Goal: Information Seeking & Learning: Learn about a topic

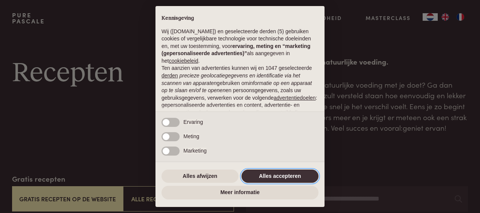
click at [270, 178] on button "Alles accepteren" at bounding box center [280, 177] width 77 height 14
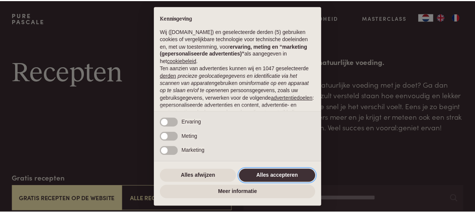
scroll to position [90, 0]
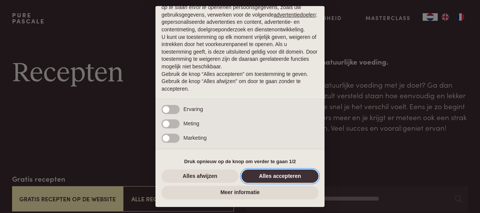
click at [270, 176] on button "Alles accepteren" at bounding box center [280, 177] width 77 height 14
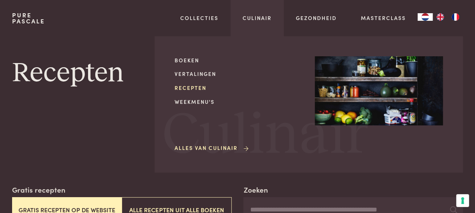
click at [194, 89] on link "Recepten" at bounding box center [238, 88] width 128 height 8
click at [204, 101] on link "Weekmenu's" at bounding box center [238, 102] width 128 height 8
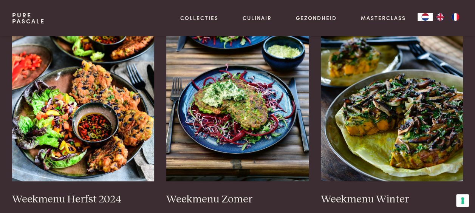
scroll to position [207, 0]
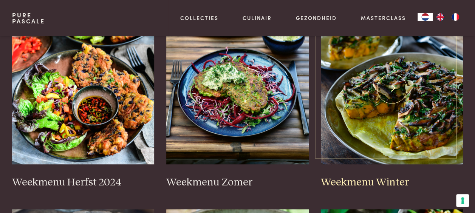
click at [429, 96] on img at bounding box center [392, 88] width 142 height 151
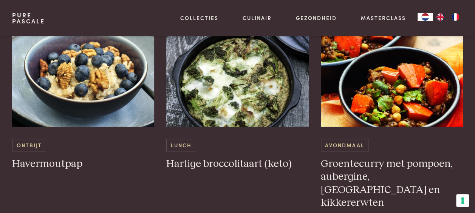
scroll to position [1121, 0]
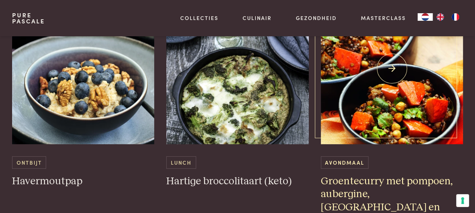
click at [398, 66] on img at bounding box center [392, 68] width 142 height 151
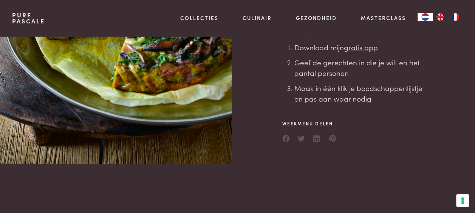
scroll to position [0, 0]
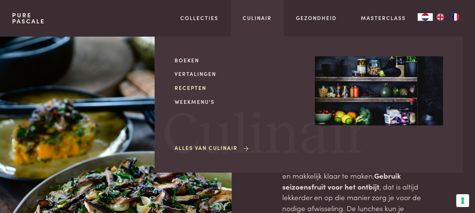
click at [197, 86] on link "Recepten" at bounding box center [238, 88] width 128 height 8
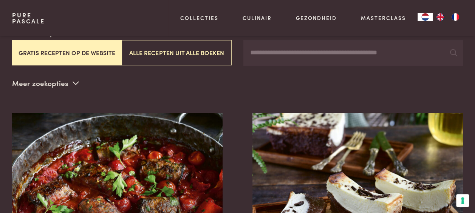
scroll to position [153, 0]
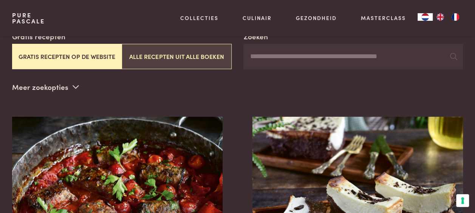
click at [140, 47] on button "Alle recepten uit alle boeken" at bounding box center [176, 56] width 109 height 25
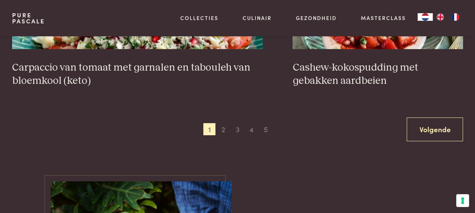
scroll to position [1460, 0]
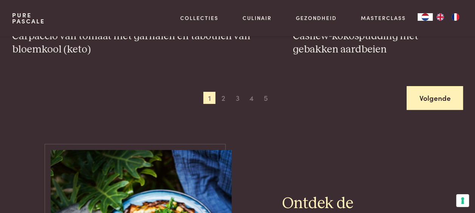
click at [442, 90] on link "Volgende" at bounding box center [434, 98] width 56 height 24
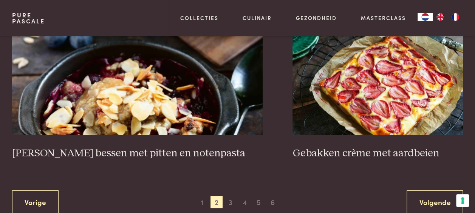
scroll to position [1373, 0]
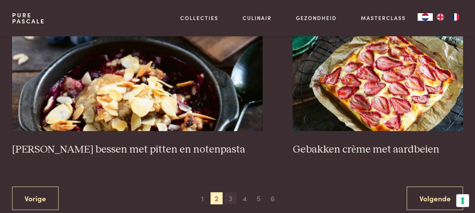
click at [229, 192] on span "3" at bounding box center [230, 198] width 12 height 12
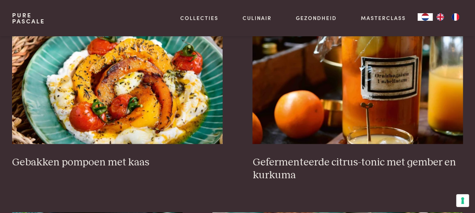
scroll to position [269, 0]
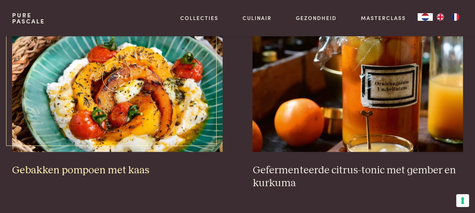
click at [136, 91] on img at bounding box center [117, 76] width 210 height 151
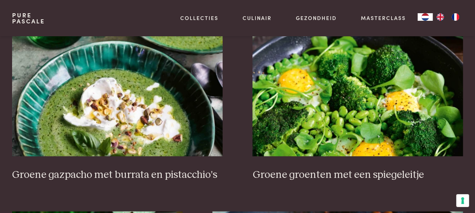
scroll to position [939, 0]
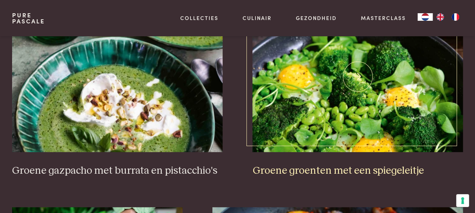
click at [355, 94] on img at bounding box center [357, 76] width 210 height 151
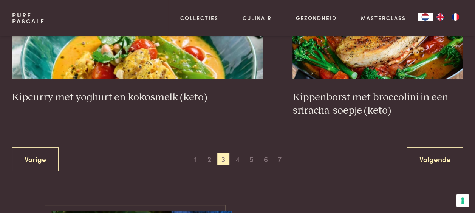
scroll to position [1396, 0]
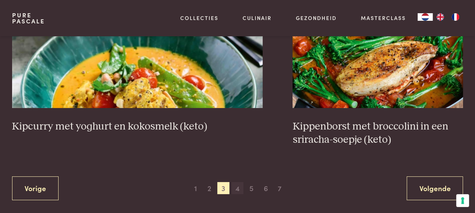
click at [236, 182] on span "4" at bounding box center [237, 188] width 12 height 12
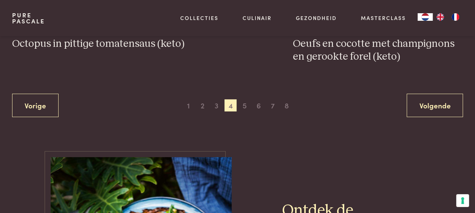
scroll to position [1470, 0]
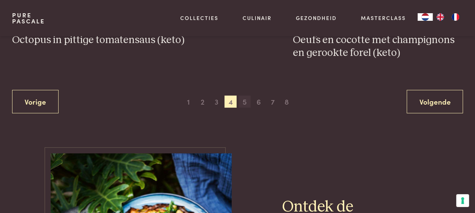
click at [245, 96] on span "5" at bounding box center [244, 102] width 12 height 12
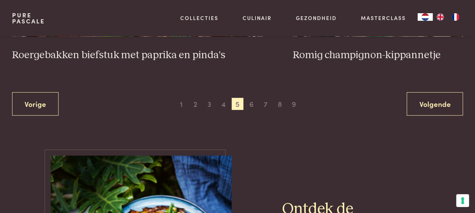
scroll to position [1476, 0]
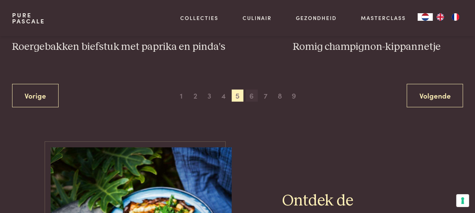
click at [250, 89] on span "6" at bounding box center [251, 95] width 12 height 12
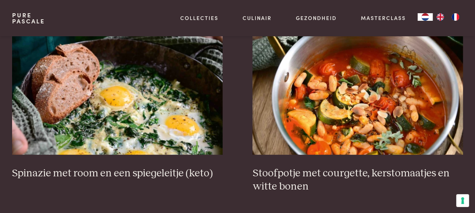
scroll to position [915, 0]
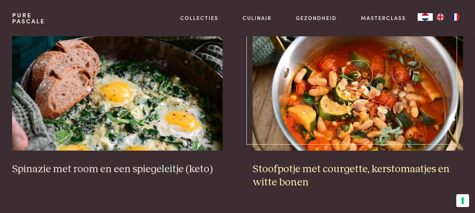
click at [402, 102] on img at bounding box center [357, 75] width 210 height 151
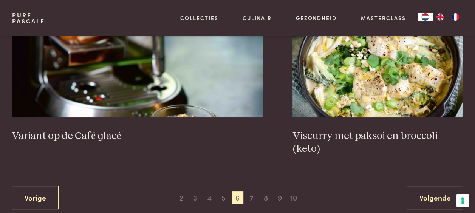
scroll to position [1369, 0]
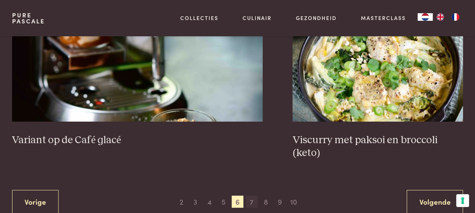
click at [250, 196] on span "7" at bounding box center [251, 202] width 12 height 12
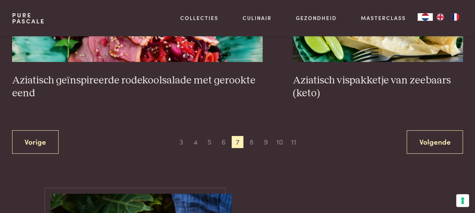
scroll to position [1431, 0]
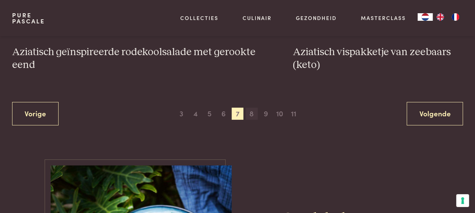
click at [251, 108] on span "8" at bounding box center [251, 114] width 12 height 12
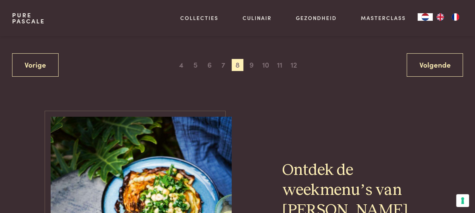
scroll to position [1472, 0]
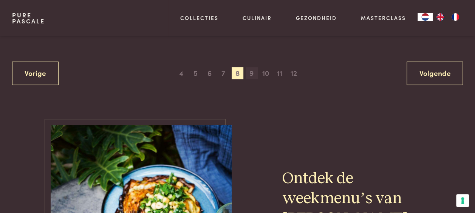
click at [253, 67] on span "9" at bounding box center [251, 73] width 12 height 12
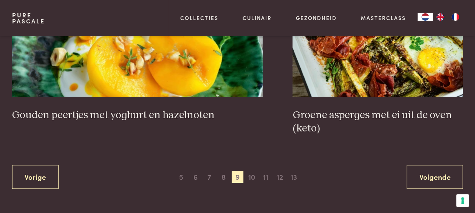
scroll to position [1416, 0]
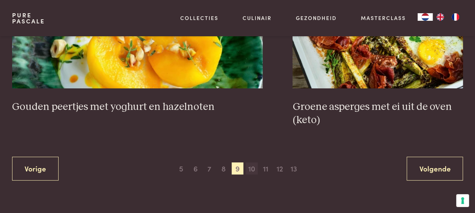
click at [251, 162] on span "10" at bounding box center [251, 168] width 12 height 12
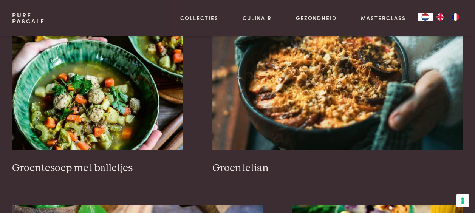
scroll to position [498, 0]
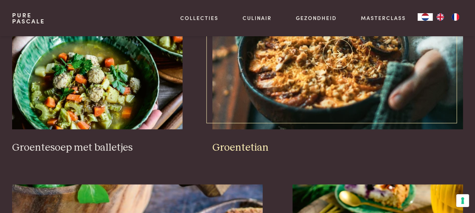
click at [323, 72] on img at bounding box center [337, 53] width 250 height 151
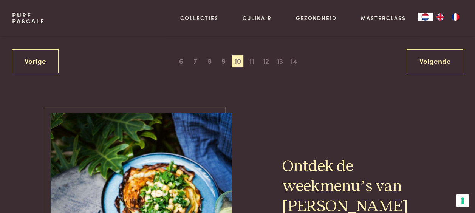
scroll to position [1488, 0]
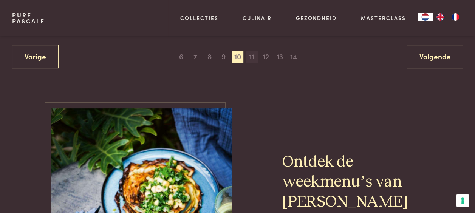
click at [252, 51] on span "11" at bounding box center [251, 57] width 12 height 12
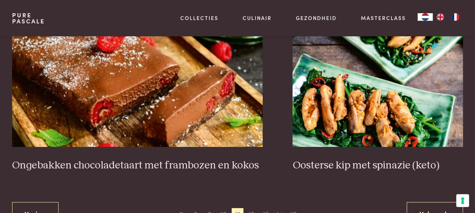
scroll to position [1317, 0]
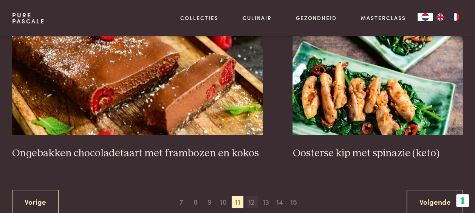
click at [248, 196] on span "12" at bounding box center [251, 202] width 12 height 12
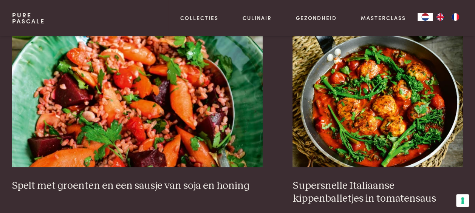
scroll to position [1365, 0]
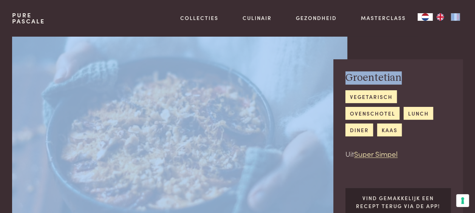
drag, startPoint x: 474, startPoint y: 17, endPoint x: 472, endPoint y: 39, distance: 21.6
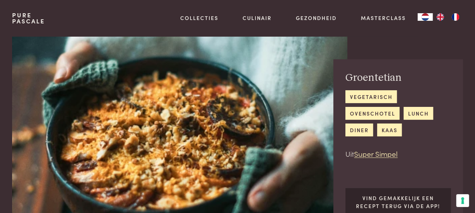
drag, startPoint x: 472, startPoint y: 39, endPoint x: 440, endPoint y: 96, distance: 65.1
click at [440, 96] on div "vegetarisch ovenschotel lunch diner kaas" at bounding box center [397, 113] width 105 height 46
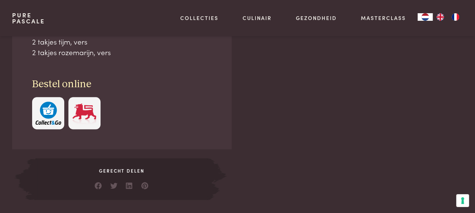
scroll to position [409, 0]
